Goal: Understand process/instructions

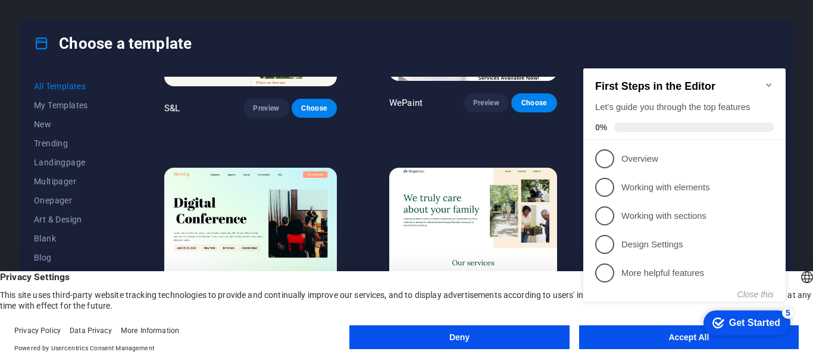
scroll to position [655, 0]
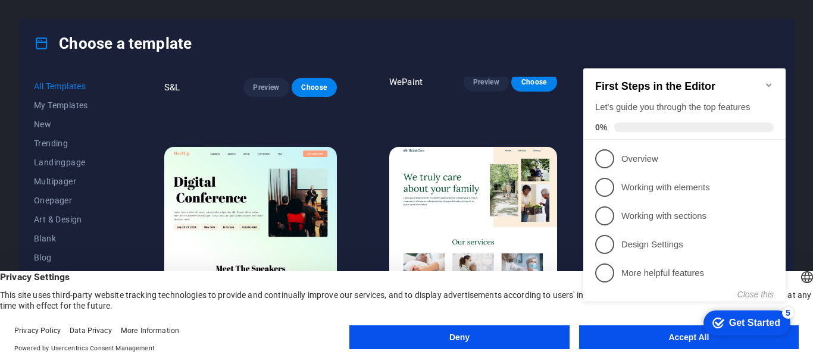
click div "checkmark Get Started 5 First Steps in the Editor Let's guide you through the t…"
click at [784, 317] on div "5" at bounding box center [788, 313] width 12 height 12
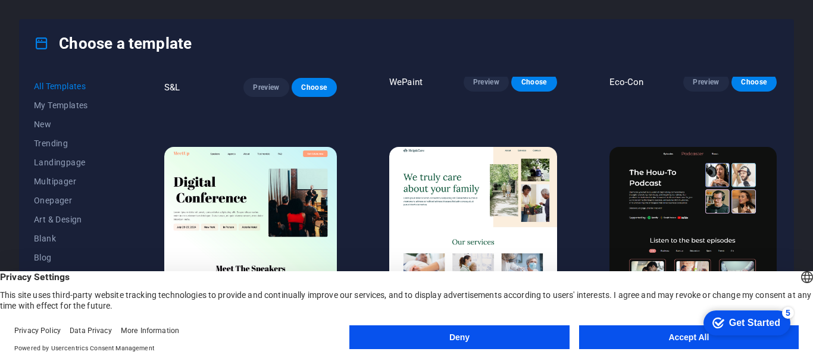
click at [621, 338] on button "Accept All" at bounding box center [689, 338] width 220 height 24
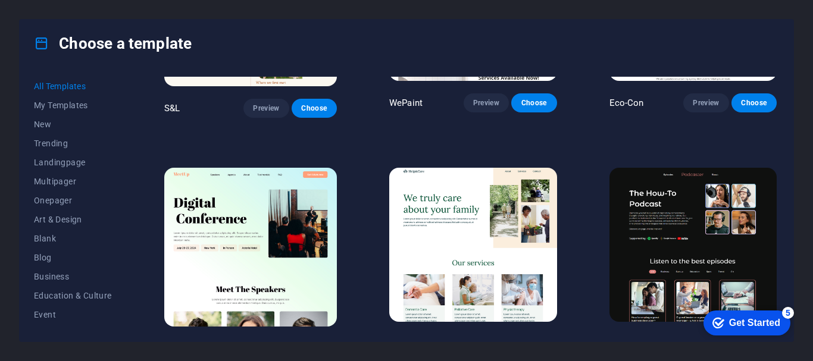
scroll to position [0, 0]
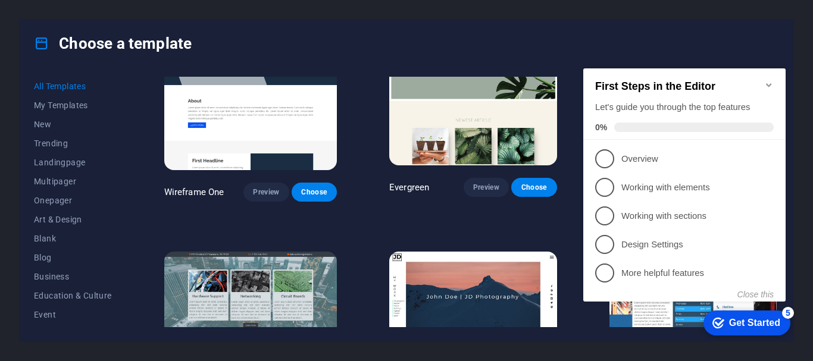
scroll to position [5478, 0]
